Goal: Navigation & Orientation: Find specific page/section

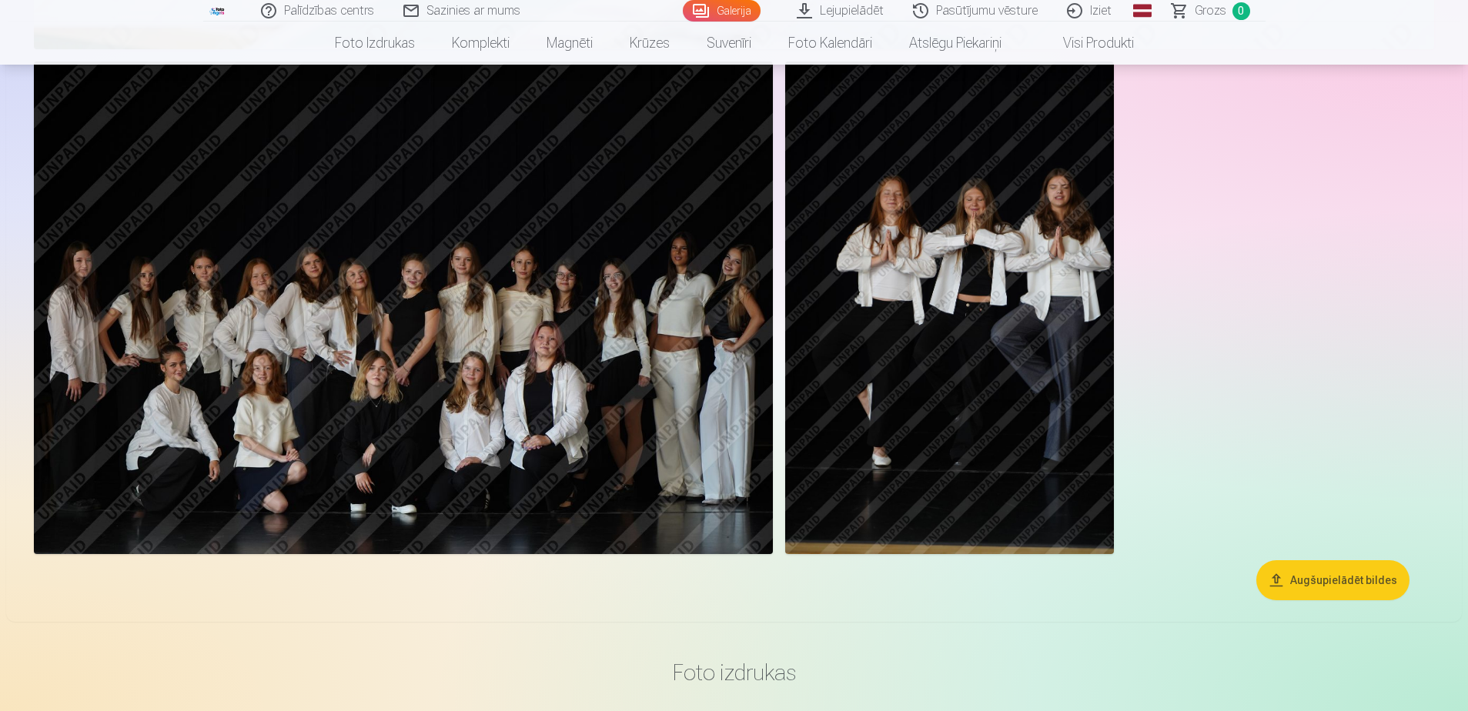
scroll to position [5850, 0]
click at [700, 292] on img at bounding box center [403, 307] width 739 height 493
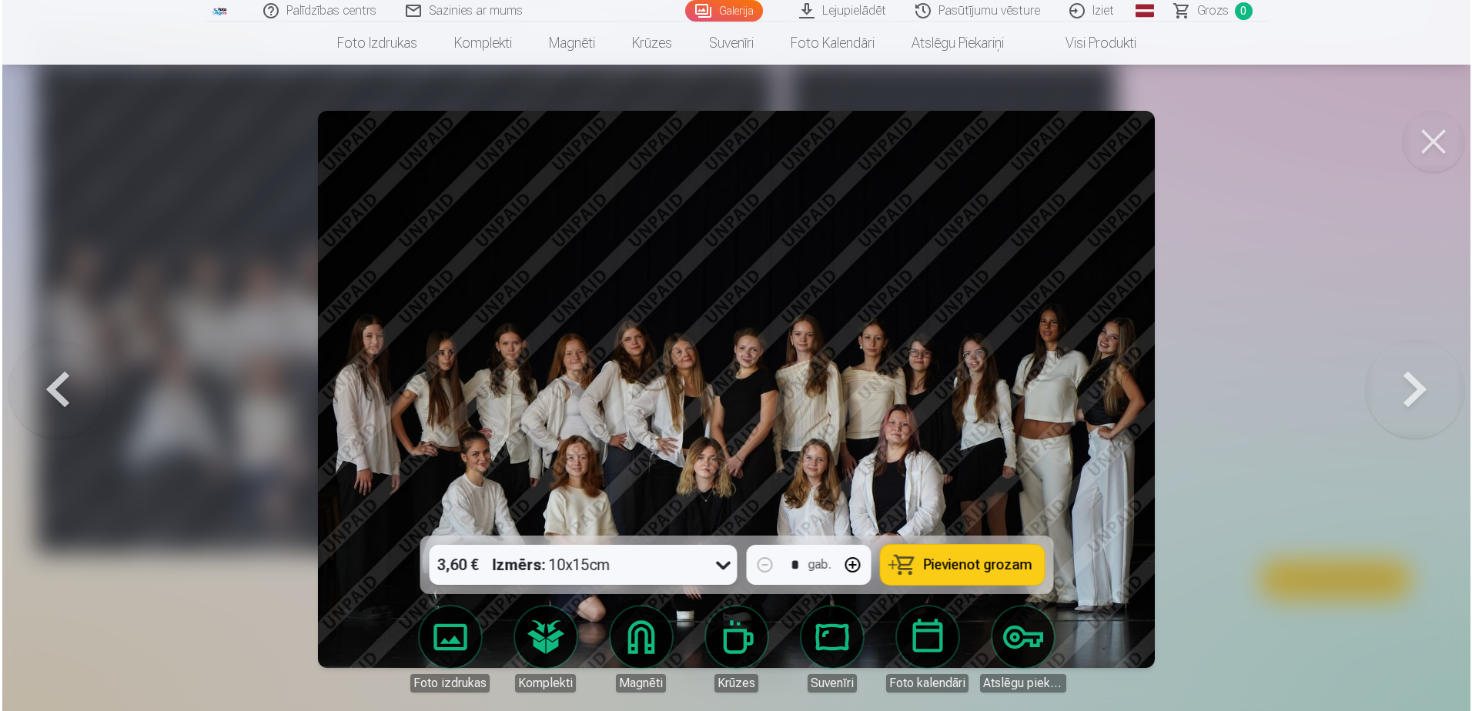
scroll to position [5863, 0]
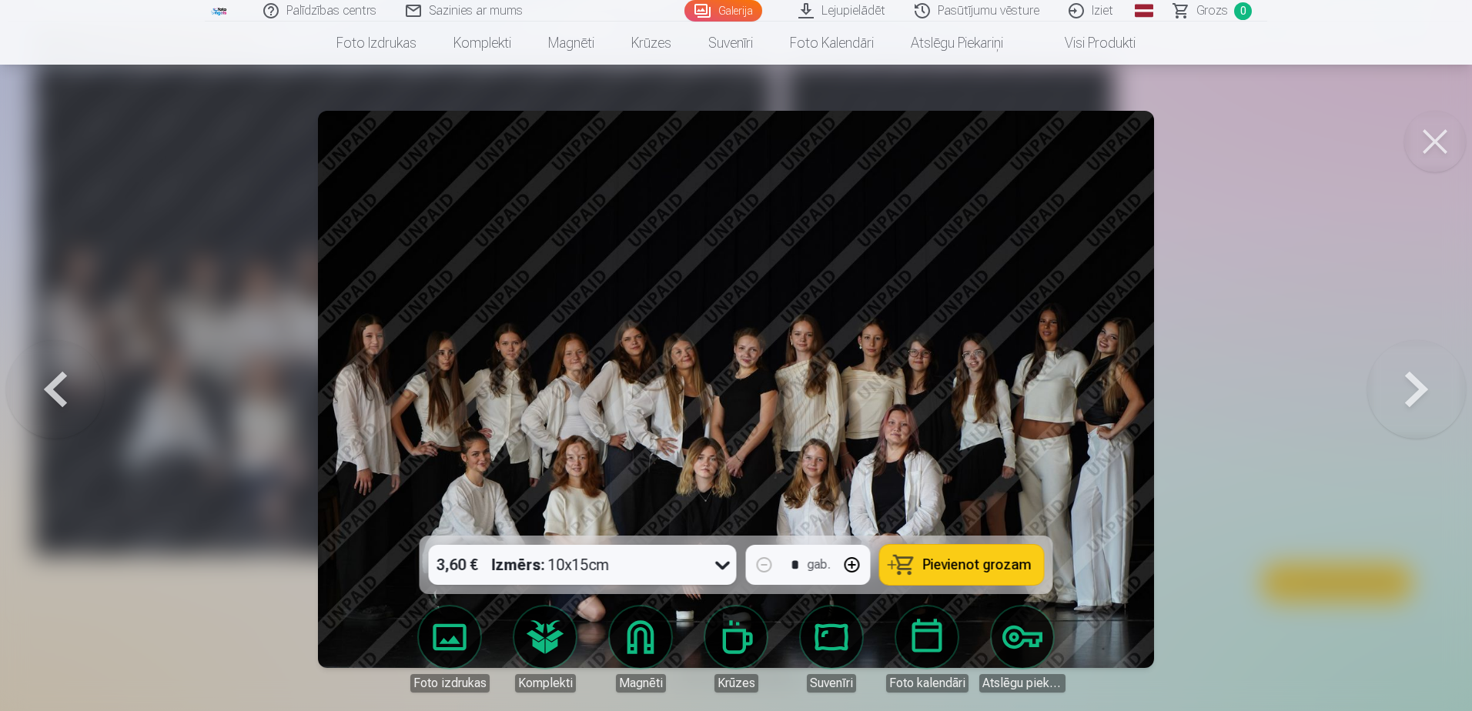
click at [1429, 148] on button at bounding box center [1435, 142] width 62 height 62
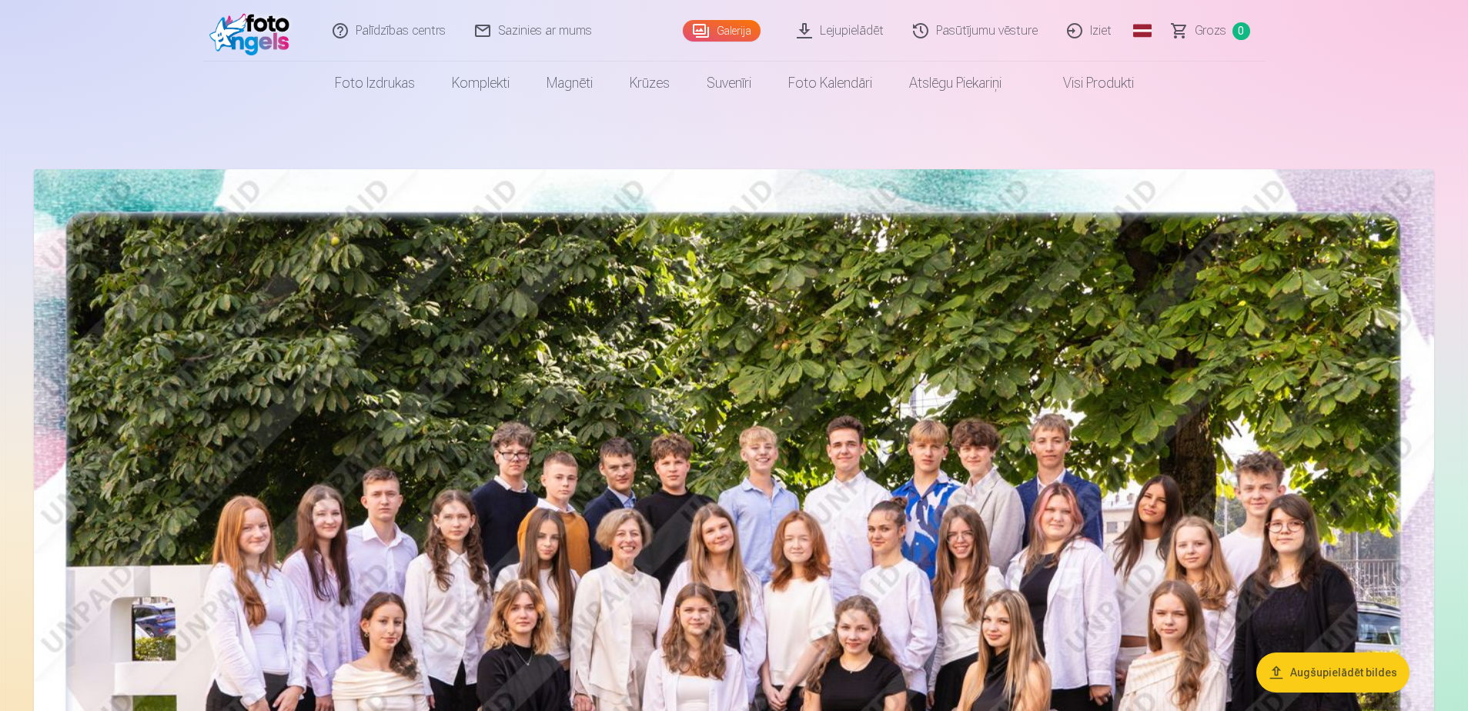
click at [837, 28] on link "Lejupielādēt" at bounding box center [841, 31] width 116 height 62
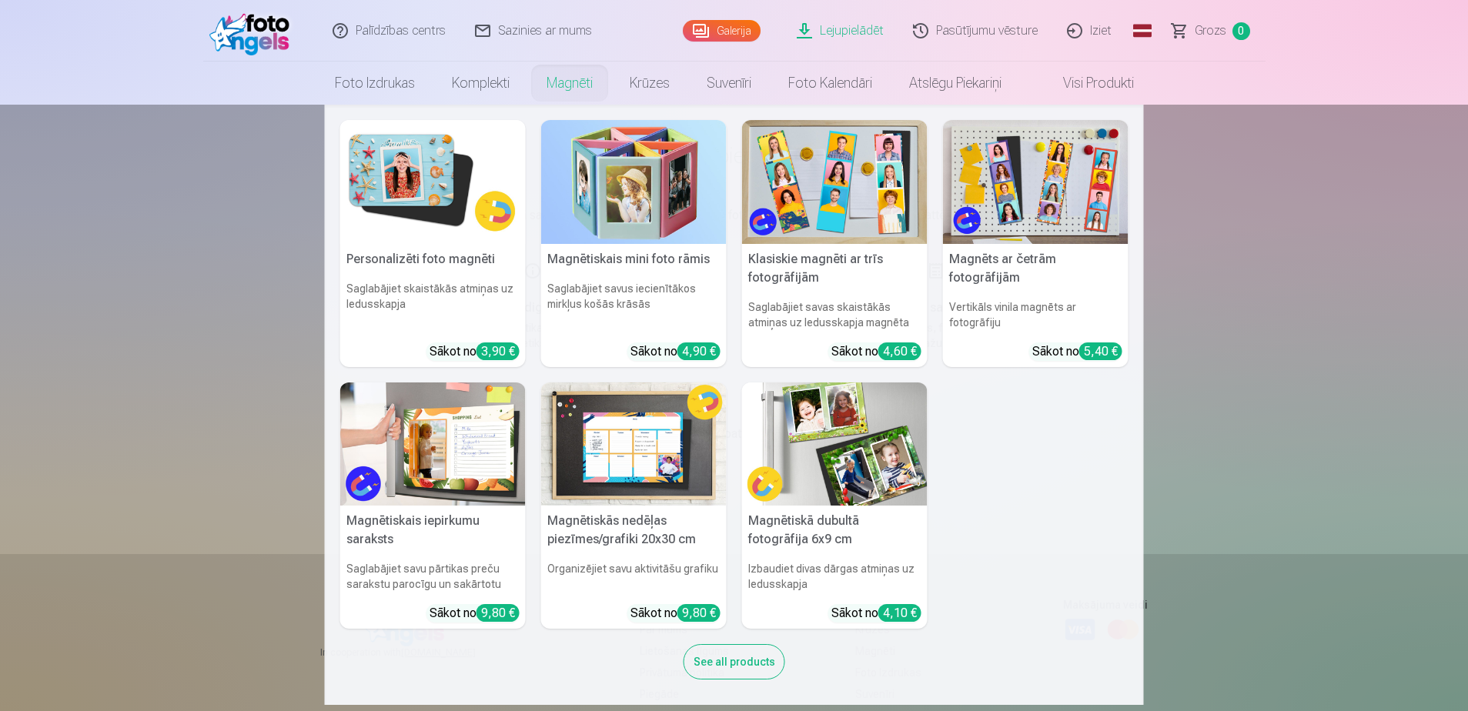
click at [568, 86] on link "Magnēti" at bounding box center [569, 83] width 83 height 43
